Goal: Find specific page/section: Find specific page/section

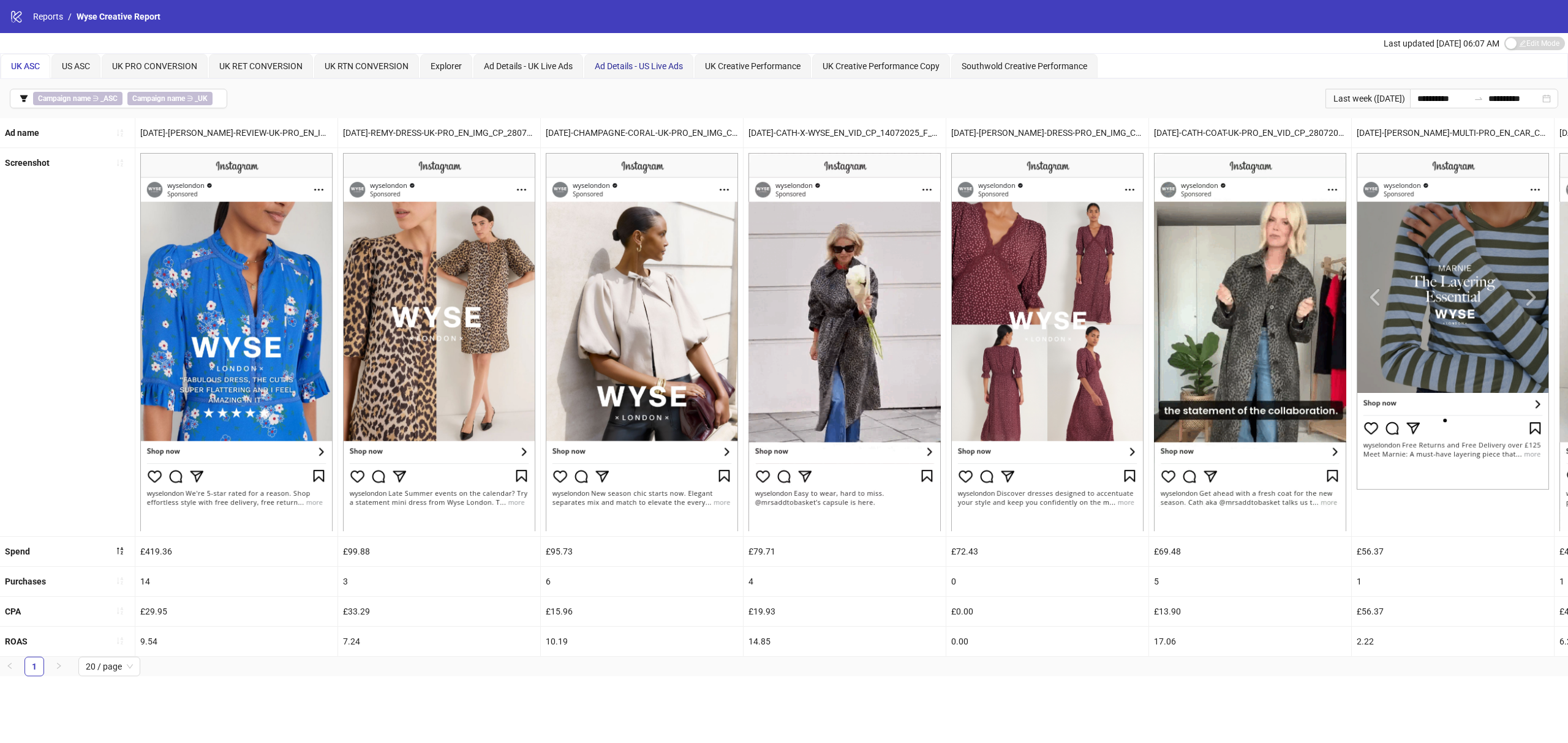
click at [648, 62] on span "Ad Details - US Live Ads" at bounding box center [639, 65] width 88 height 10
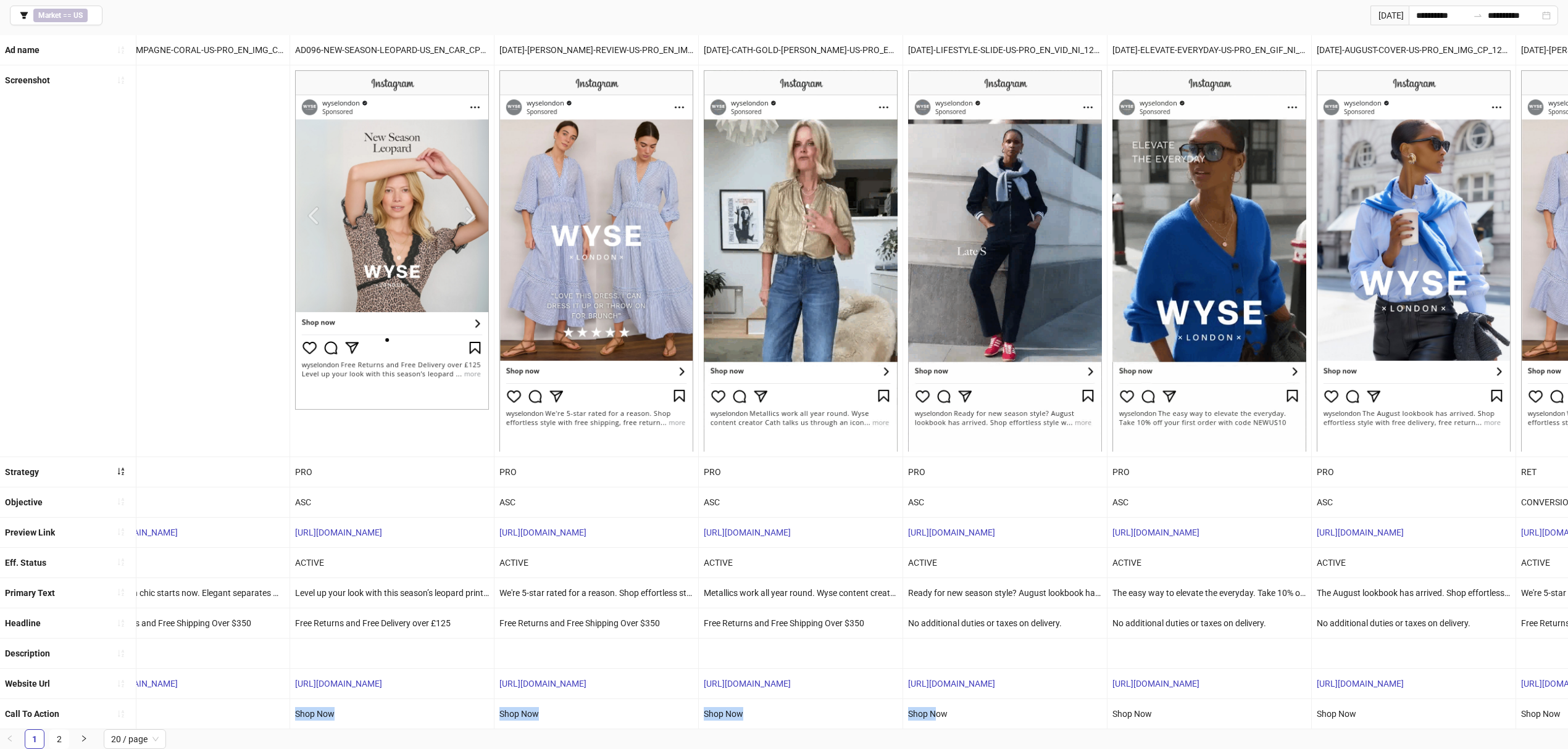
scroll to position [0, 781]
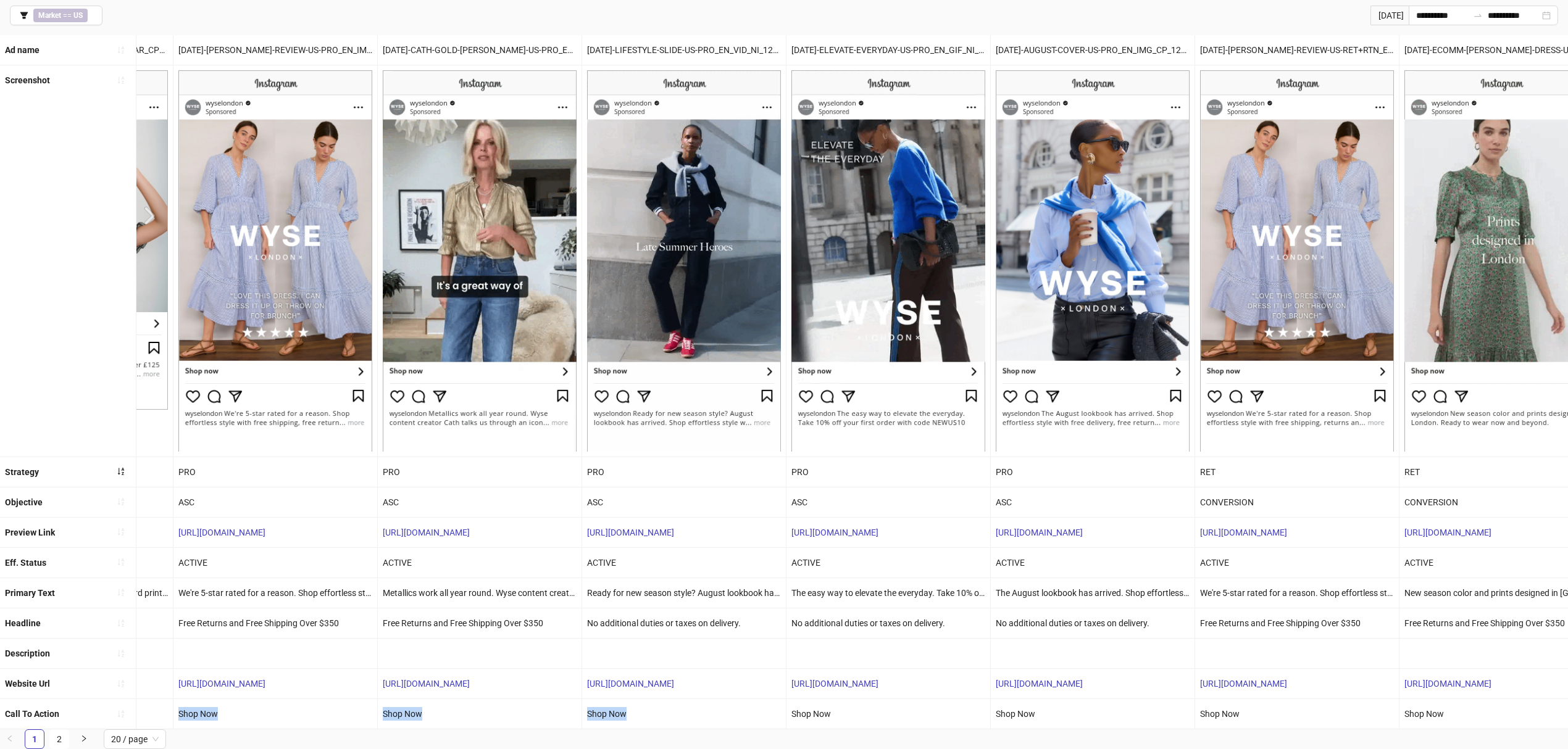
drag, startPoint x: 384, startPoint y: 717, endPoint x: 668, endPoint y: 724, distance: 284.1
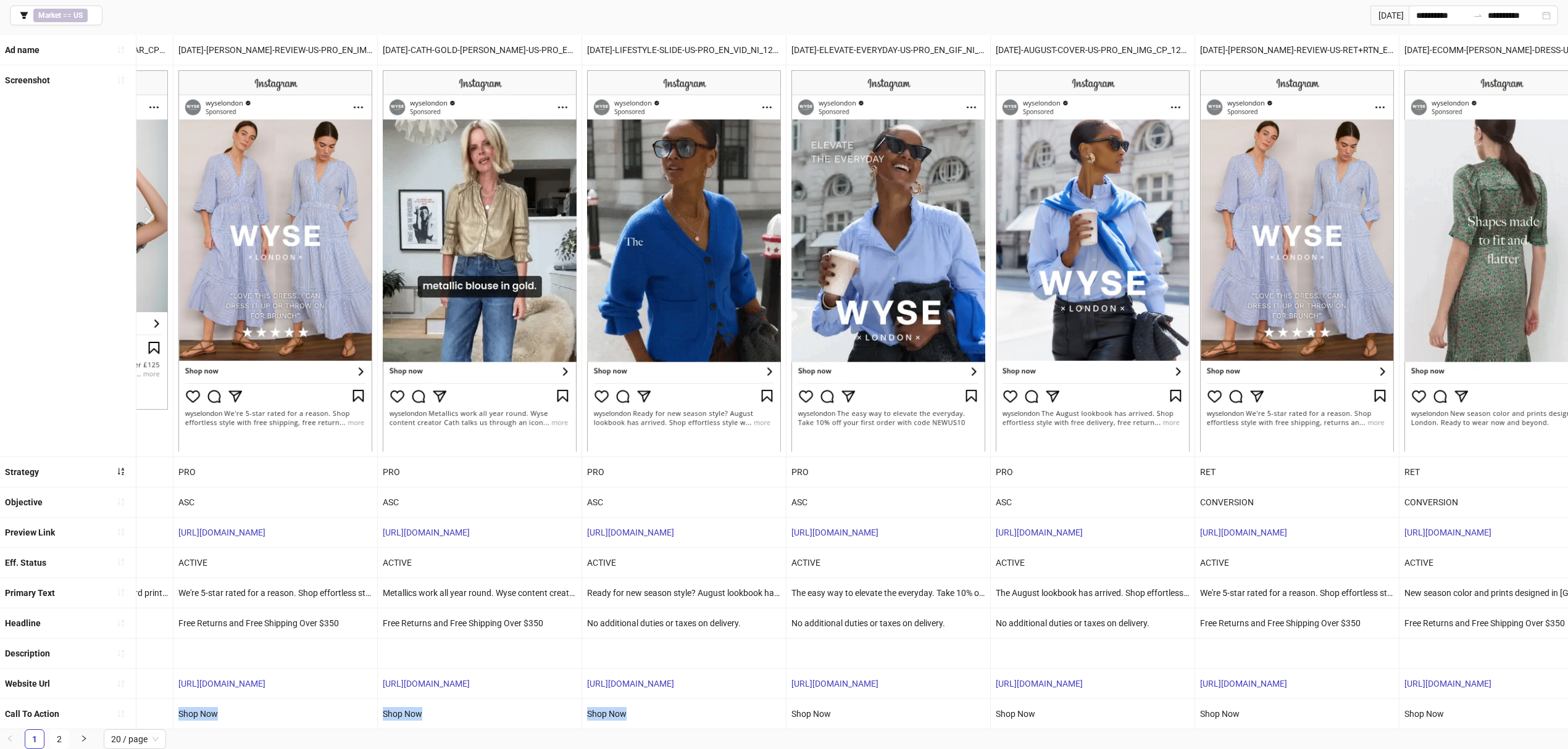
click at [668, 724] on ul "Ad name EN_DYNCAR_PP_2022025_F_NC-CODE-FRAME_UK_PRO_CC_SC3_USP3_10%OFFNCCODE [D…" at bounding box center [784, 382] width 1568 height 694
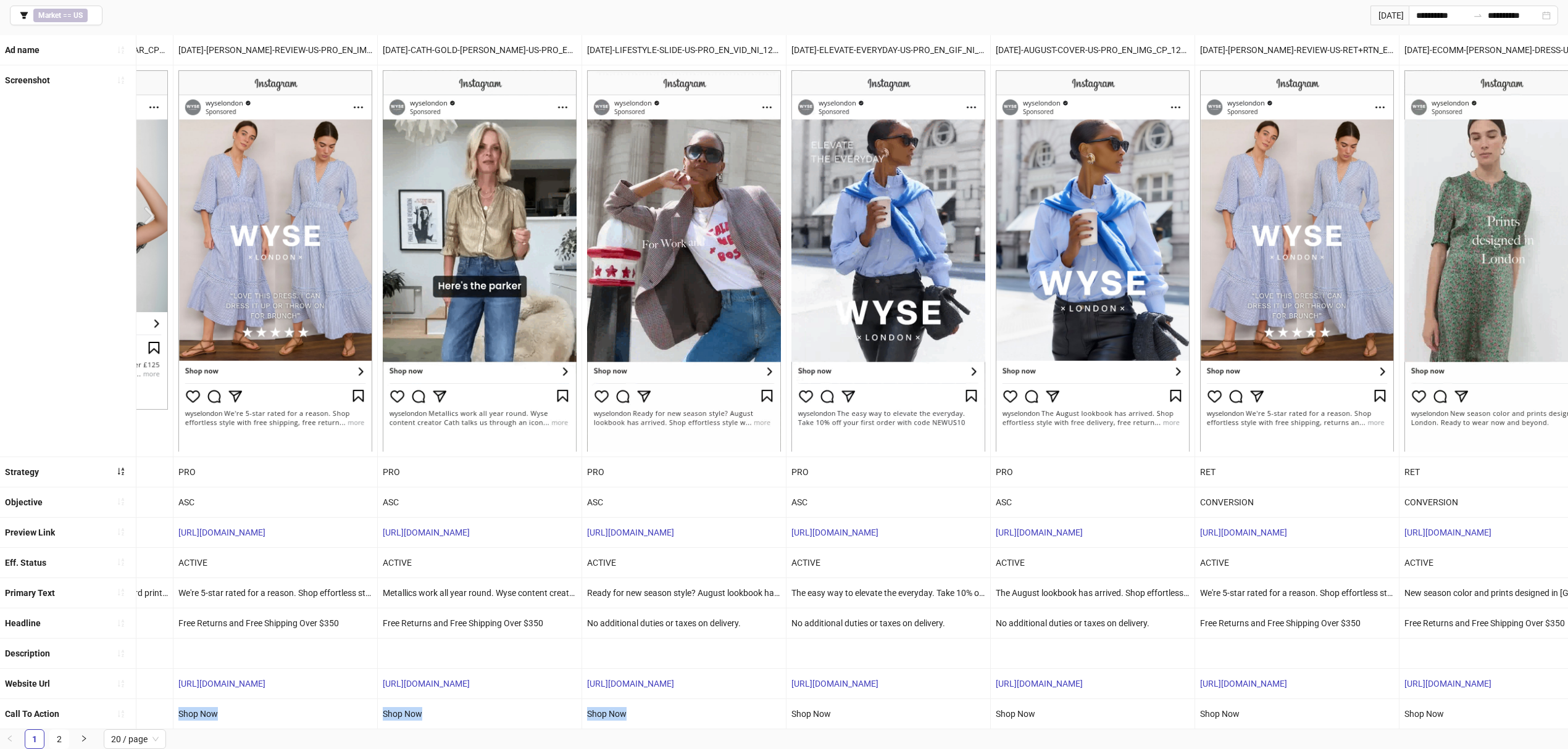
click at [145, 739] on span "20 / page" at bounding box center [134, 739] width 47 height 19
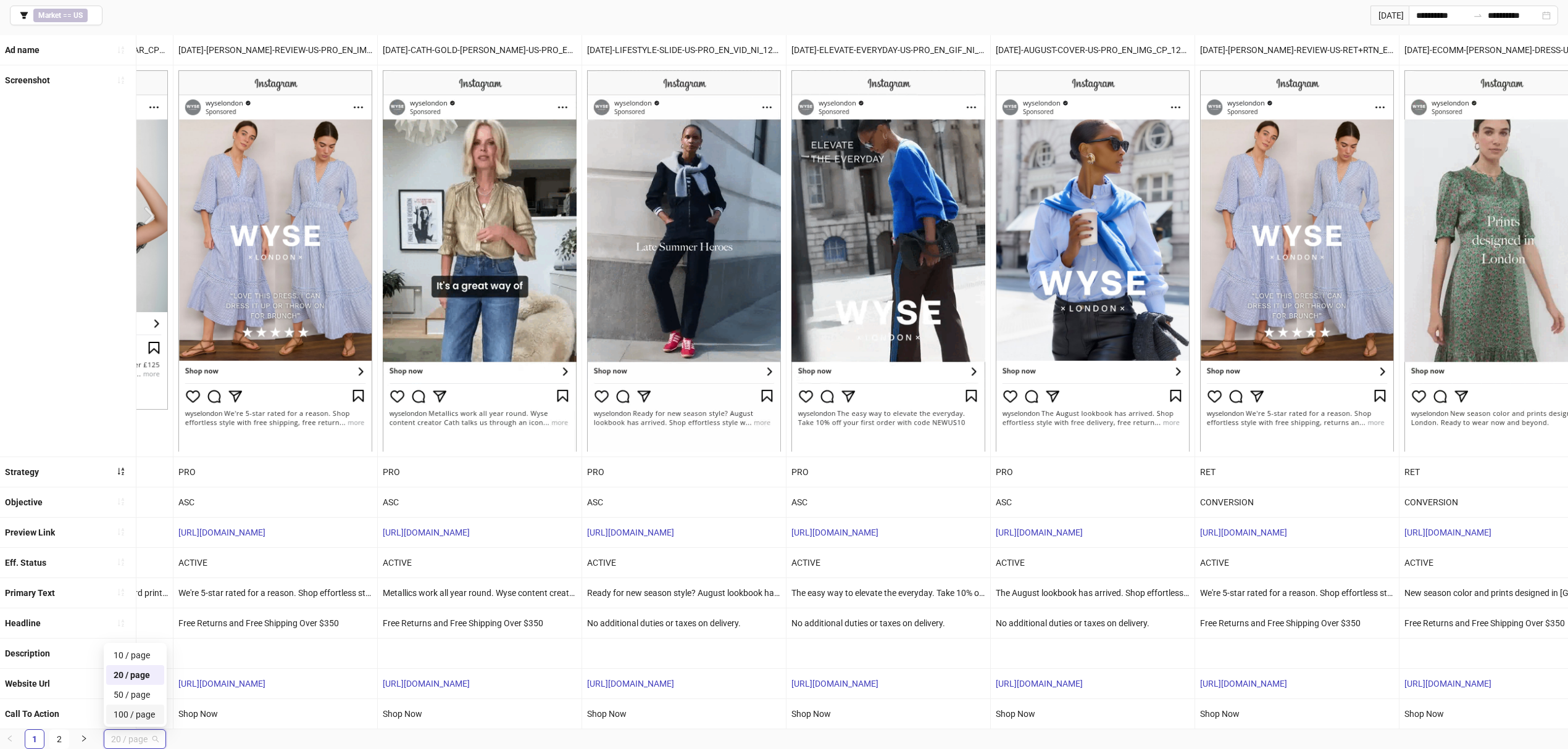
click at [154, 714] on div "100 / page" at bounding box center [136, 715] width 43 height 13
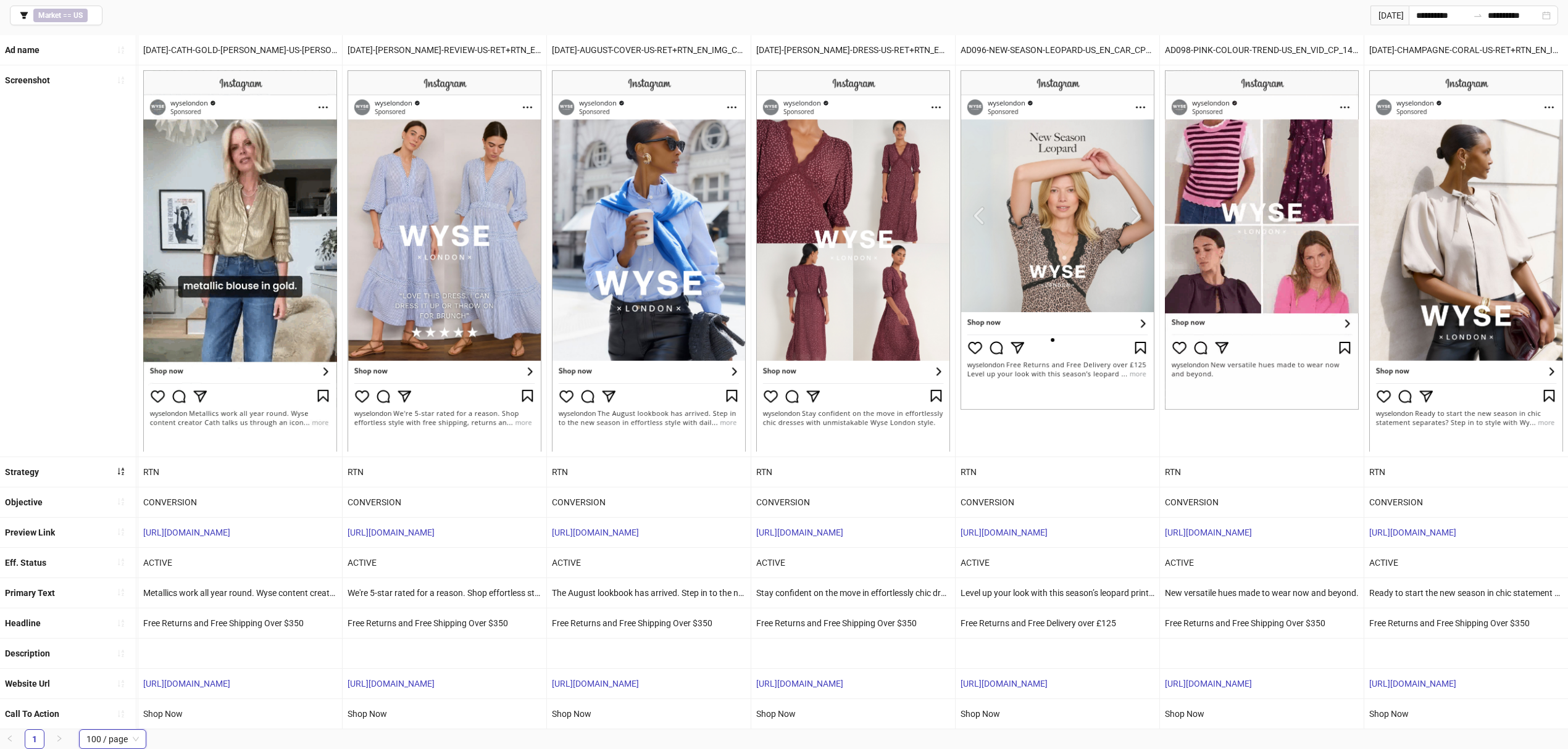
scroll to position [0, 0]
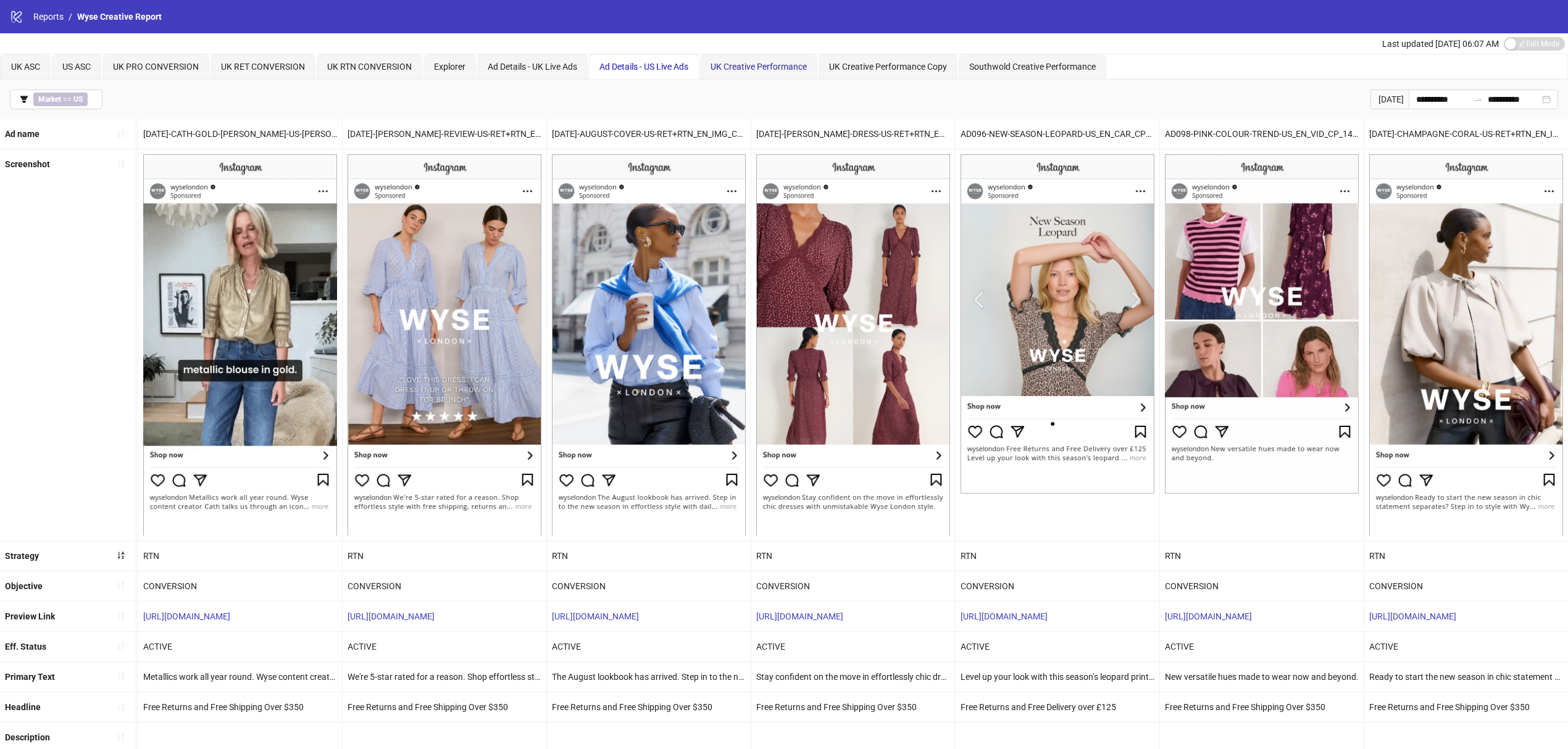
click at [731, 61] on span "UK Creative Performance" at bounding box center [758, 66] width 97 height 10
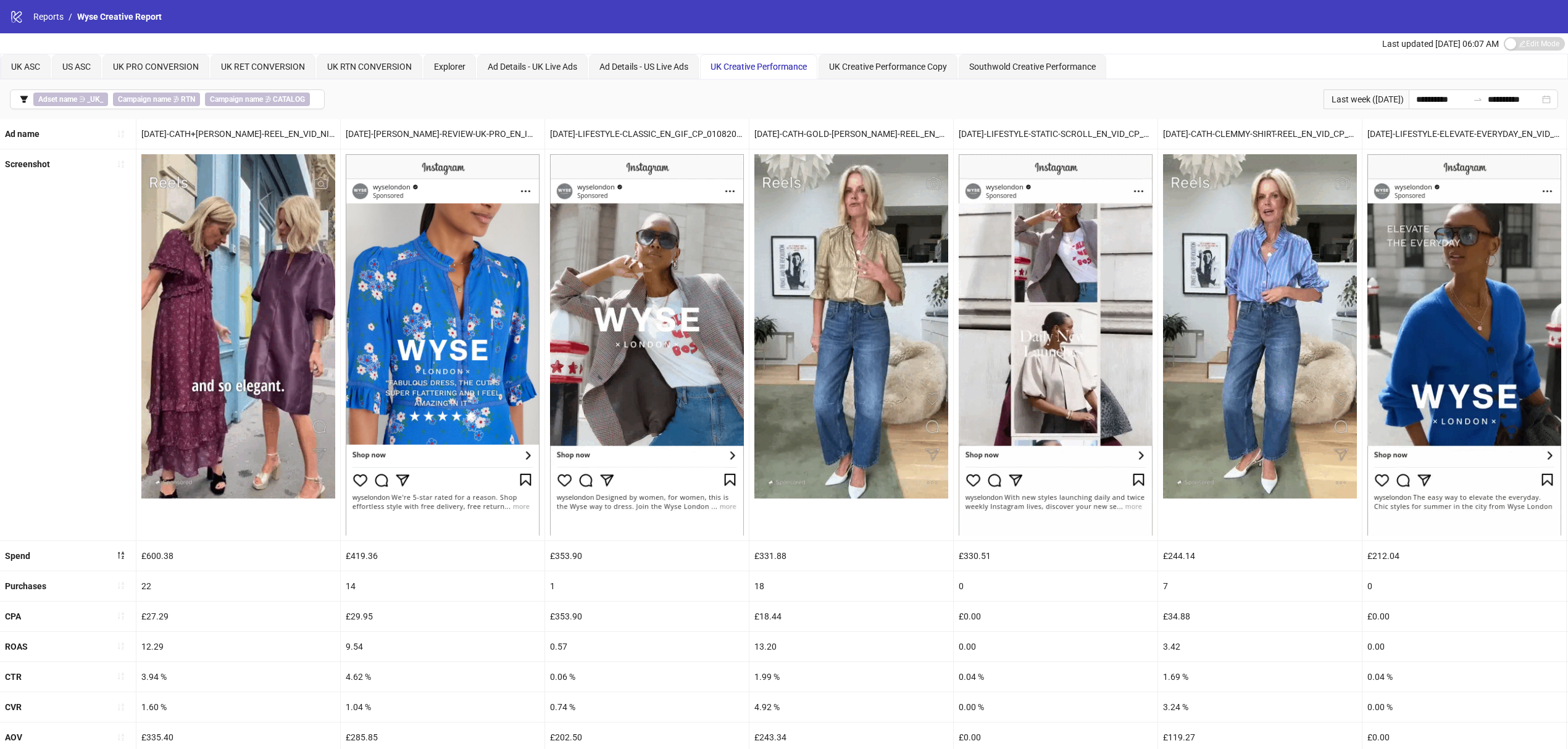
click at [47, 104] on span "Adset name ∋ _UK_" at bounding box center [70, 100] width 75 height 13
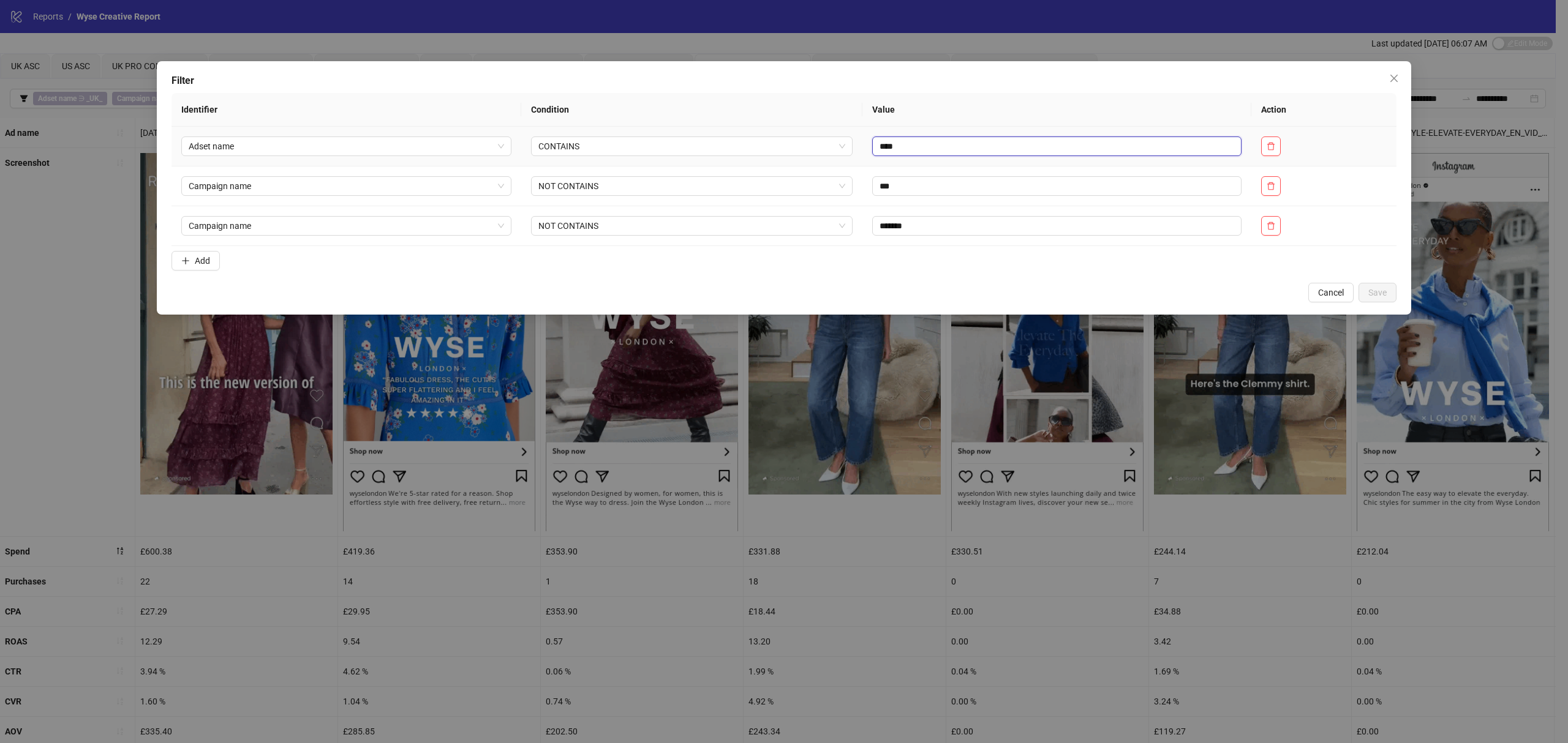
click at [883, 143] on input "****" at bounding box center [1056, 146] width 370 height 19
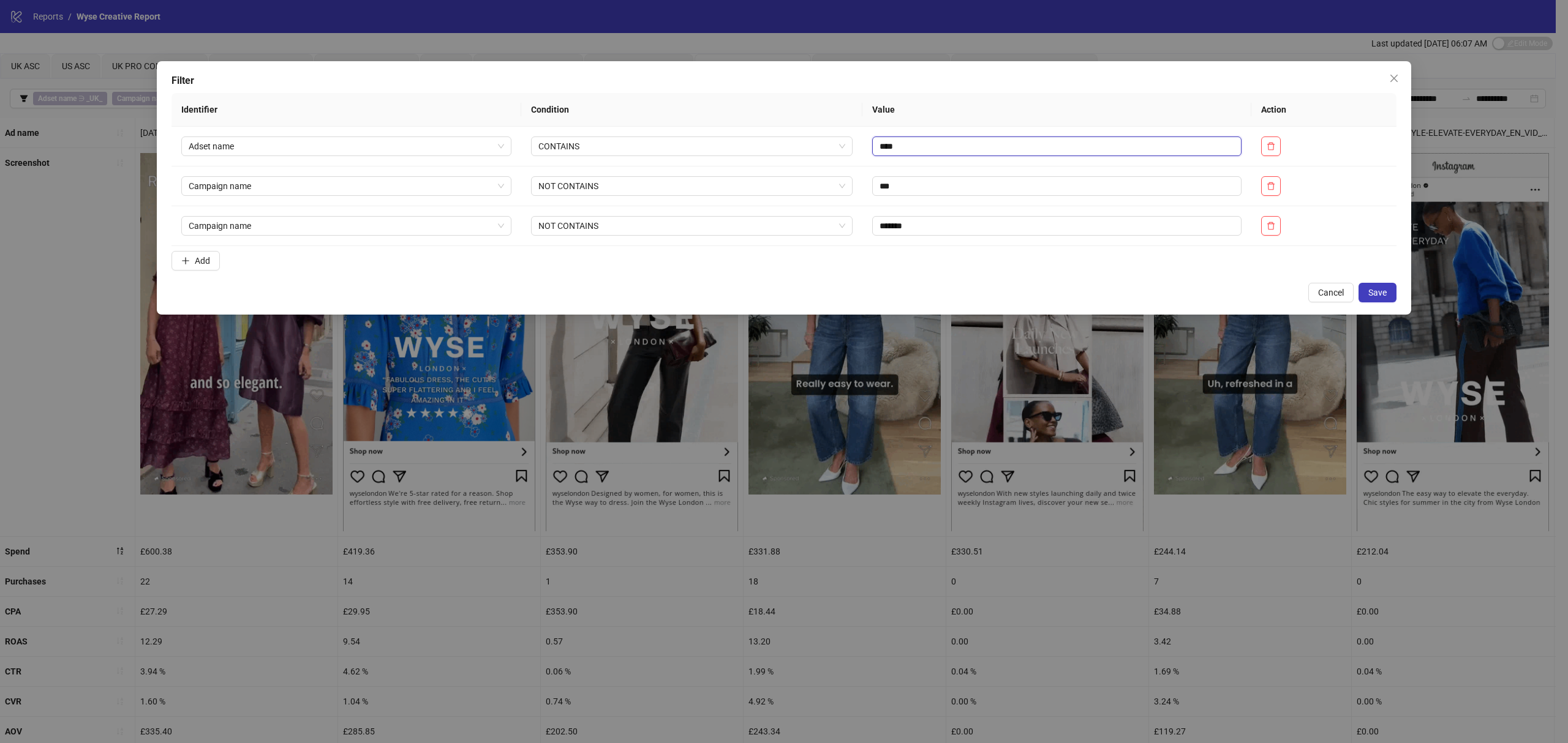
type input "****"
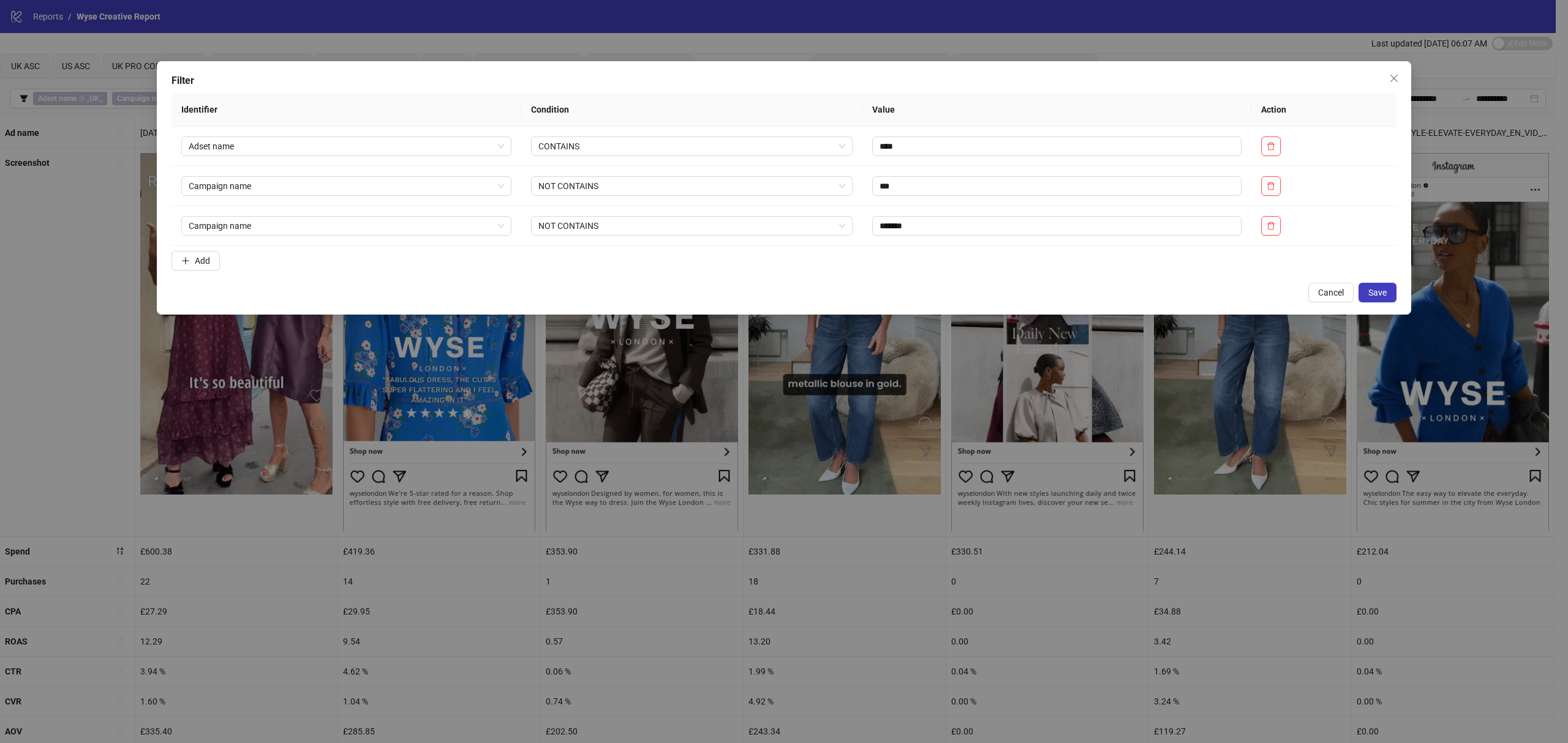
click at [1386, 294] on button "Save" at bounding box center [1378, 293] width 38 height 19
